Goal: Task Accomplishment & Management: Manage account settings

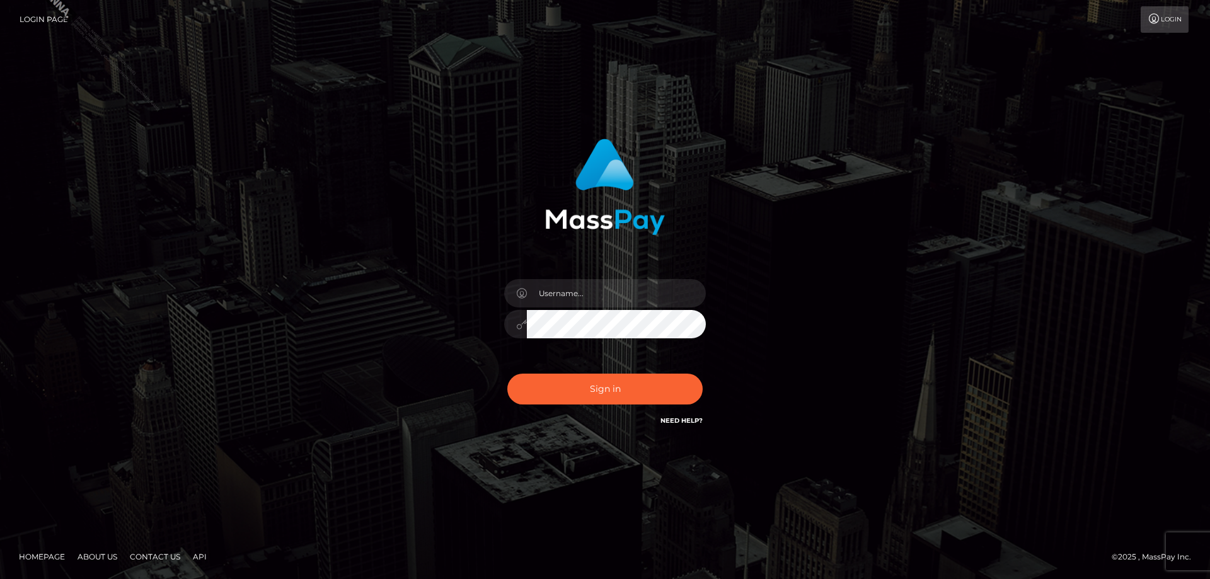
click at [439, 321] on div at bounding box center [606, 289] width 350 height 321
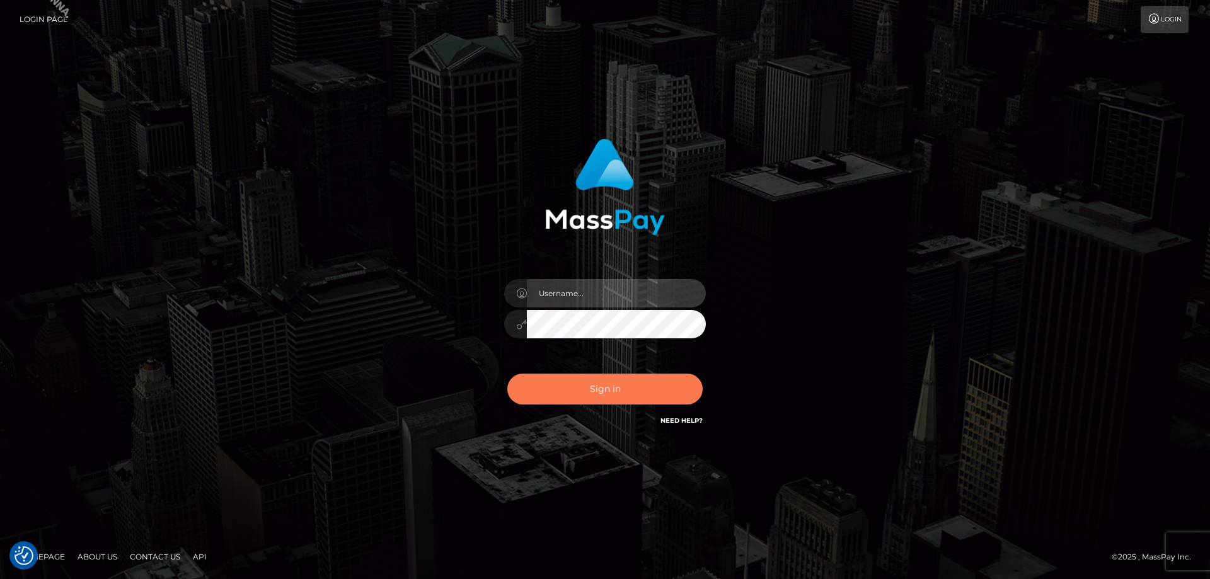
click at [556, 290] on input "text" at bounding box center [616, 293] width 179 height 28
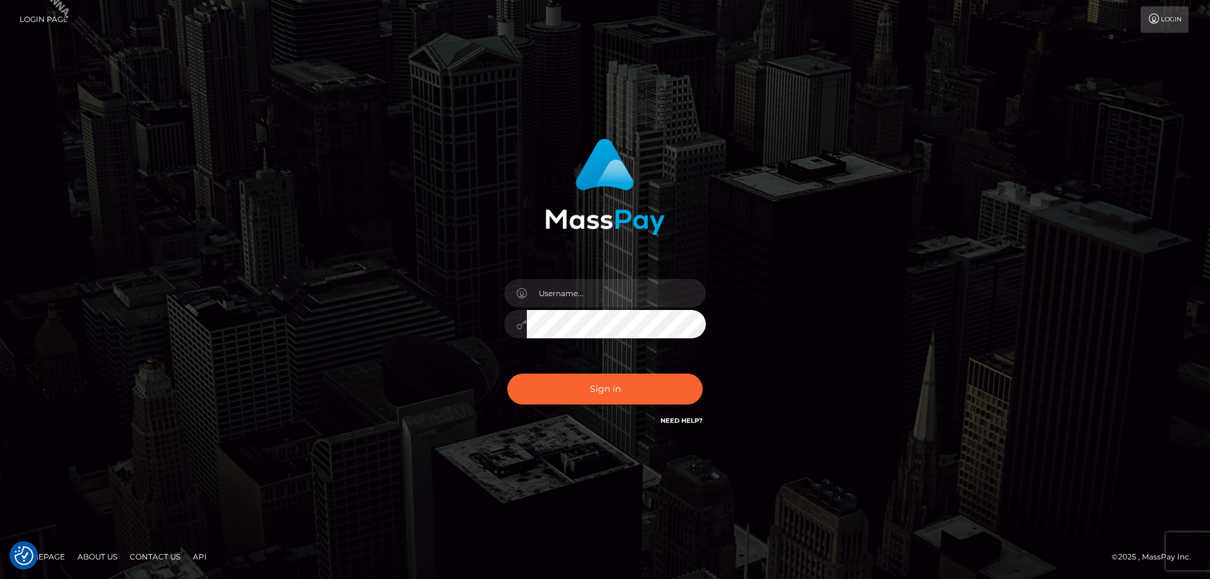
click at [899, 375] on div "Sign in" at bounding box center [605, 289] width 719 height 321
click at [582, 287] on input "text" at bounding box center [616, 293] width 179 height 28
click at [594, 293] on input "text" at bounding box center [616, 293] width 179 height 28
type input "Jose.Silversocial"
click at [600, 390] on button "Sign in" at bounding box center [604, 389] width 195 height 31
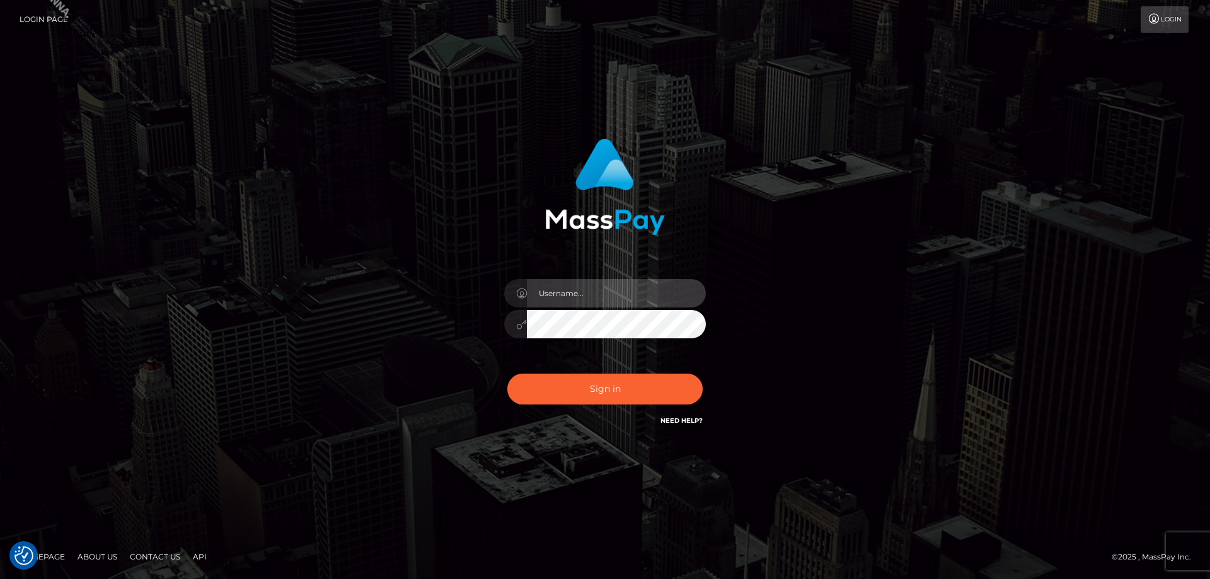
click at [571, 291] on input "text" at bounding box center [616, 293] width 179 height 28
click at [589, 301] on input "text" at bounding box center [616, 293] width 179 height 28
type input "Jose.Silversocial"
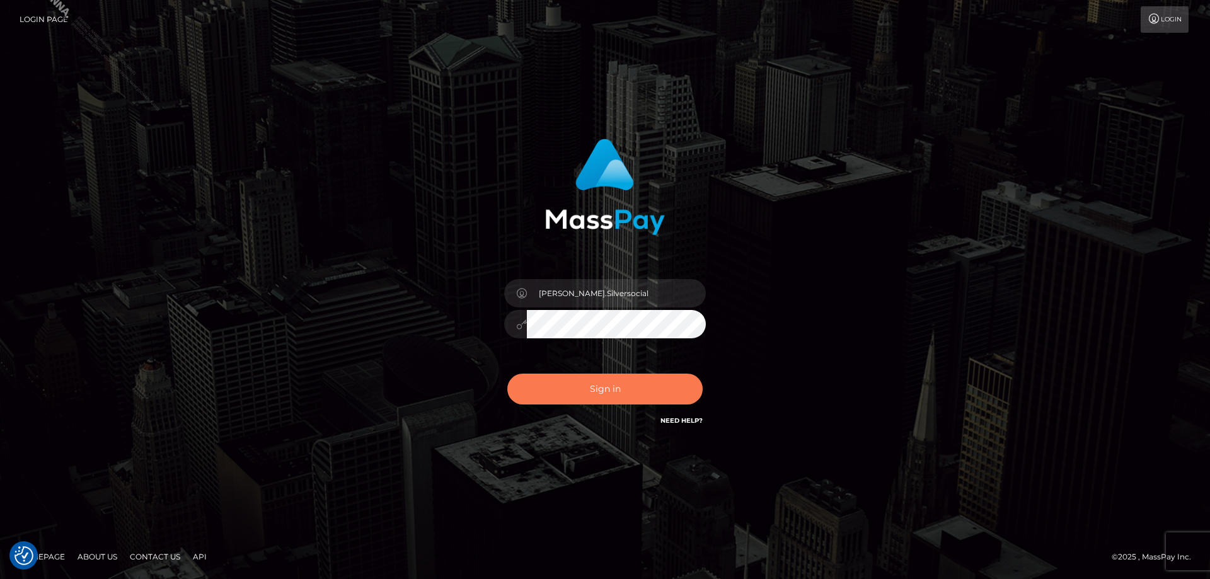
click at [606, 397] on button "Sign in" at bounding box center [604, 389] width 195 height 31
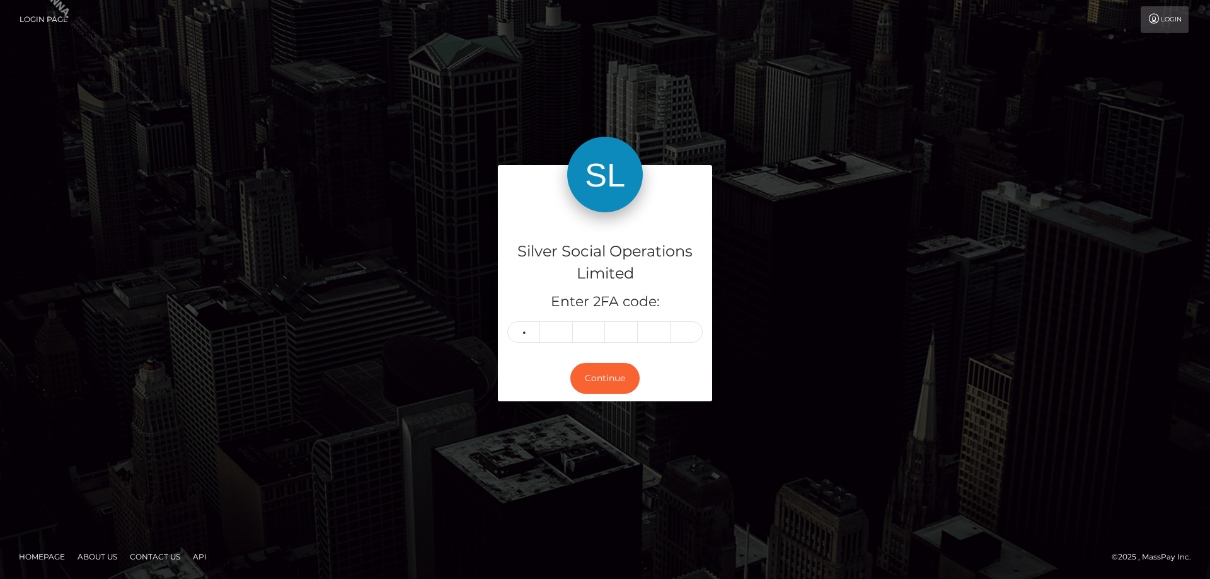
type input "0"
type input "7"
type input "4"
type input "6"
type input "4"
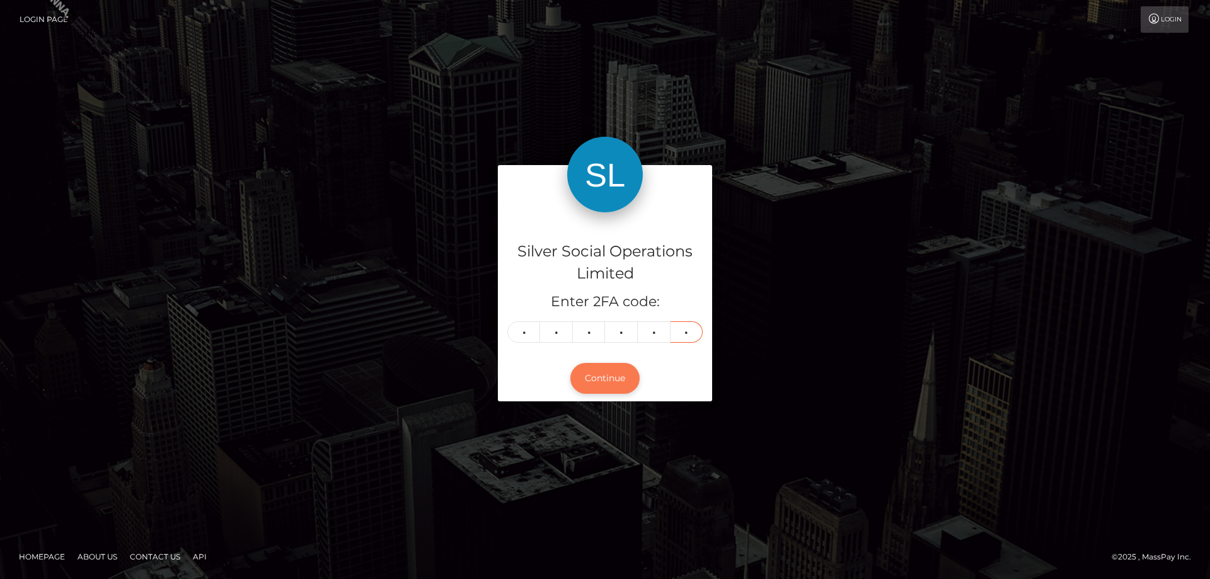
type input "5"
click at [610, 384] on button "Continue" at bounding box center [604, 378] width 69 height 31
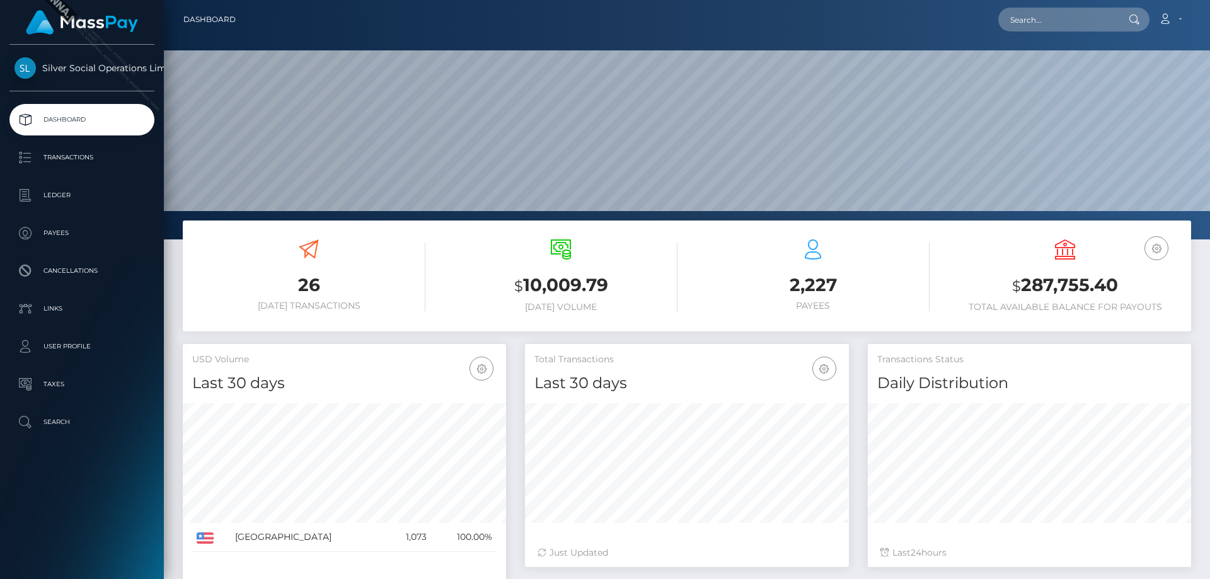
scroll to position [259, 324]
copy h3 "$ 287,755.40"
drag, startPoint x: 1126, startPoint y: 279, endPoint x: 983, endPoint y: 285, distance: 143.2
click at [983, 285] on h3 "$ 287,755.40" at bounding box center [1065, 286] width 233 height 26
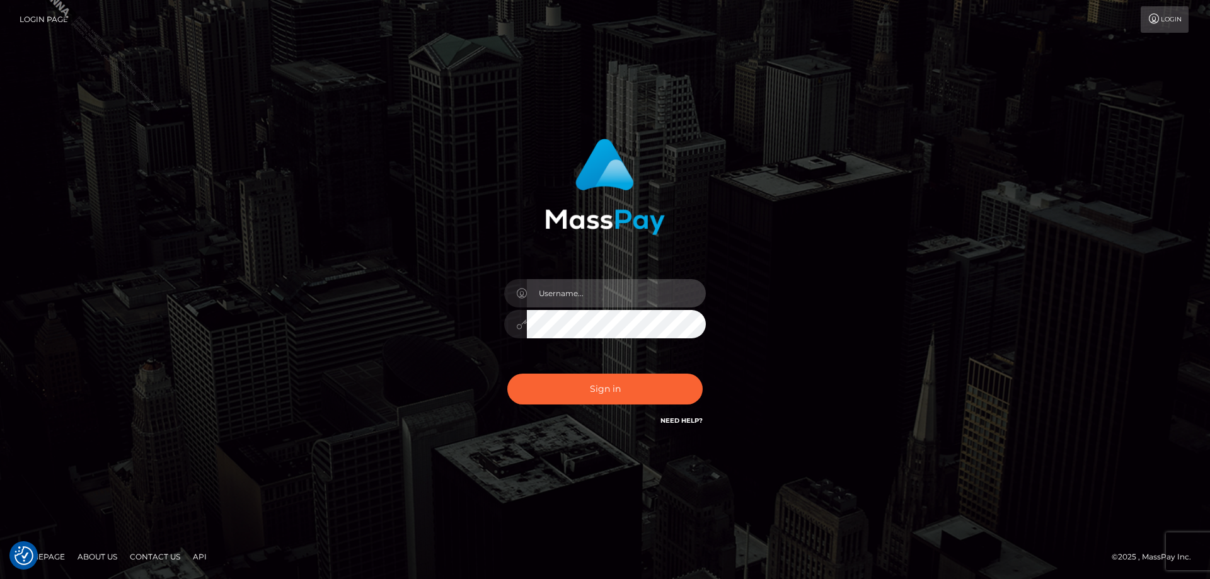
click at [567, 289] on input "text" at bounding box center [616, 293] width 179 height 28
